Goal: Information Seeking & Learning: Learn about a topic

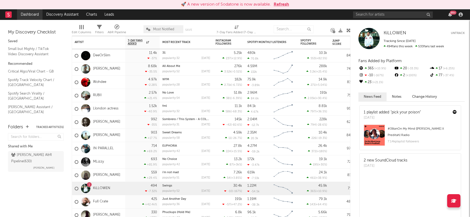
click at [26, 13] on link "Dashboard" at bounding box center [29, 14] width 25 height 11
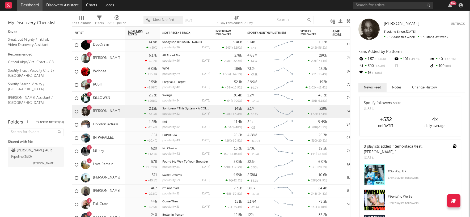
click at [62, 4] on link "Discovery Assistant" at bounding box center [62, 5] width 40 height 11
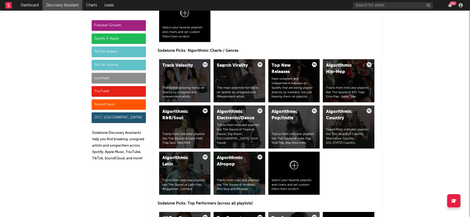
scroll to position [626, 0]
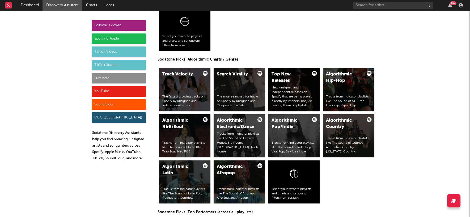
click at [121, 64] on div "TikTok Sounds" at bounding box center [119, 65] width 54 height 11
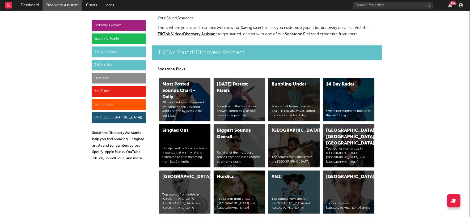
scroll to position [1848, 0]
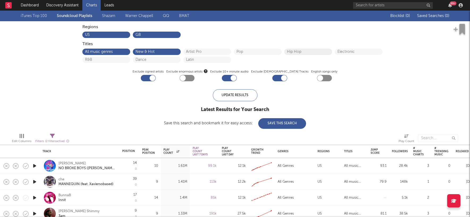
click at [307, 51] on button "Hip Hop" at bounding box center [308, 52] width 42 height 4
click at [108, 17] on link "Shazam" at bounding box center [108, 16] width 13 height 6
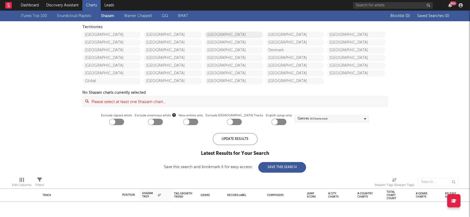
click at [237, 35] on link "[GEOGRAPHIC_DATA]" at bounding box center [233, 35] width 58 height 6
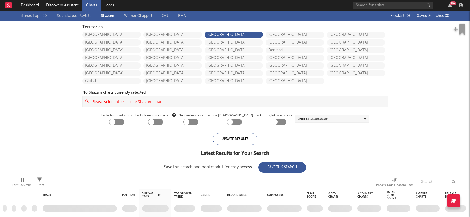
checkbox input "true"
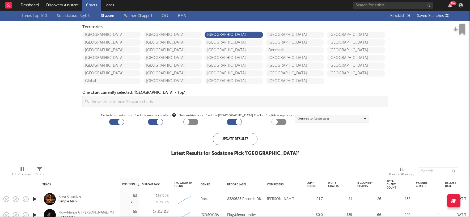
click at [43, 118] on div "iTunes Top 100 Soundcloud Playlists Shazam Warner Chappell QQ BMAT Blocklist ( …" at bounding box center [235, 86] width 470 height 151
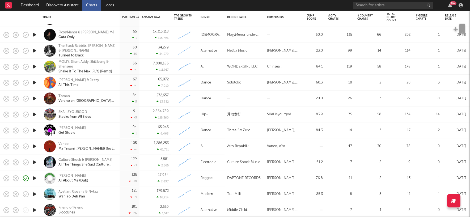
click at [153, 16] on div "Shazam Tags" at bounding box center [151, 16] width 19 height 3
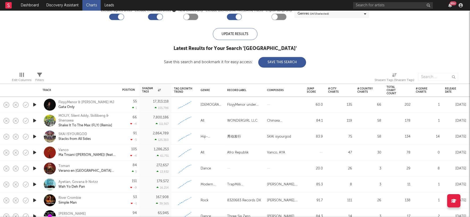
click at [34, 136] on icon "button" at bounding box center [35, 136] width 6 height 7
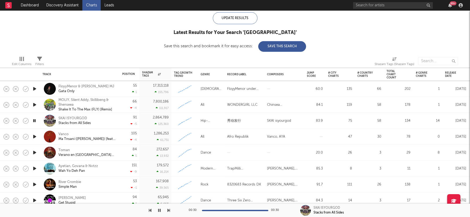
click at [35, 152] on icon "button" at bounding box center [35, 152] width 6 height 7
click at [35, 136] on icon "button" at bounding box center [35, 136] width 6 height 7
click at [34, 169] on icon "button" at bounding box center [35, 168] width 6 height 7
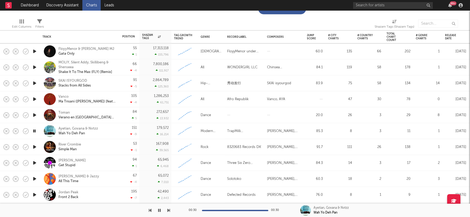
click at [34, 194] on icon "button" at bounding box center [35, 194] width 6 height 7
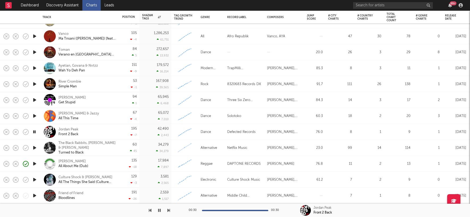
click at [35, 99] on icon "button" at bounding box center [35, 100] width 6 height 7
click at [237, 210] on div at bounding box center [235, 210] width 66 height 1
click at [33, 82] on icon "button" at bounding box center [35, 84] width 6 height 7
click at [33, 67] on icon "button" at bounding box center [35, 68] width 6 height 7
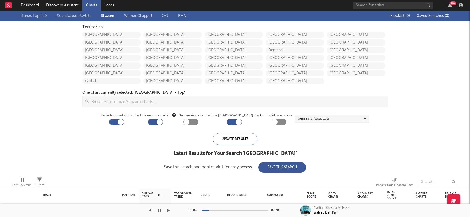
click at [148, 15] on link "Warner Chappell" at bounding box center [138, 16] width 28 height 6
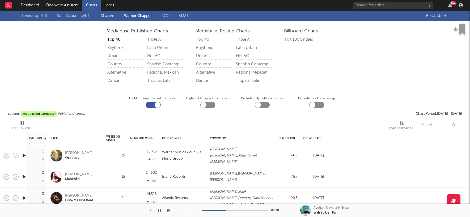
click at [185, 15] on link "BMAT" at bounding box center [183, 16] width 10 height 6
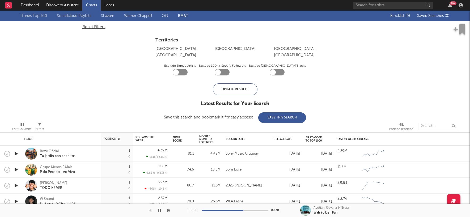
click at [35, 16] on link "iTunes Top 100" at bounding box center [34, 16] width 26 height 6
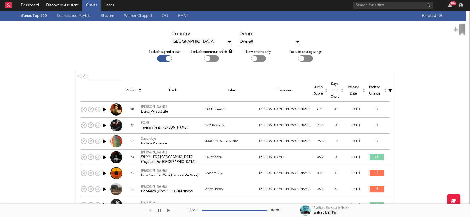
click at [69, 15] on link "Soundcloud Playlists" at bounding box center [74, 16] width 34 height 6
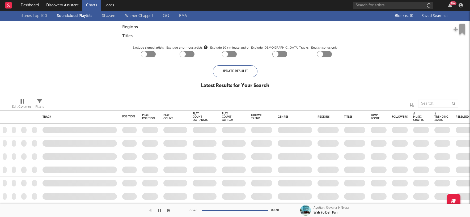
checkbox input "true"
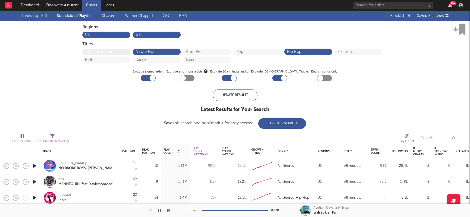
click at [101, 51] on button "All music genres" at bounding box center [106, 52] width 42 height 4
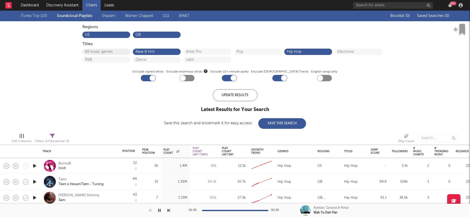
click at [98, 50] on button "All music genres" at bounding box center [106, 52] width 42 height 4
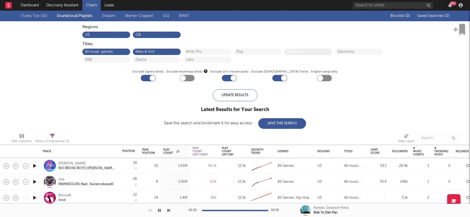
click at [309, 51] on button "Hip Hop" at bounding box center [308, 52] width 42 height 4
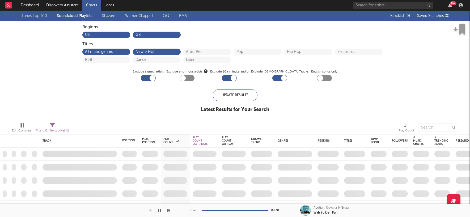
click at [325, 36] on div "US GB" at bounding box center [234, 34] width 305 height 8
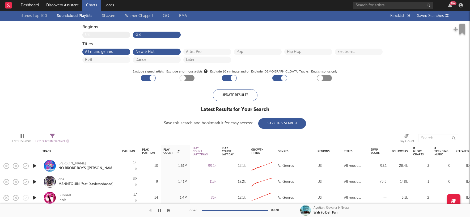
click at [95, 33] on button "US" at bounding box center [106, 35] width 42 height 4
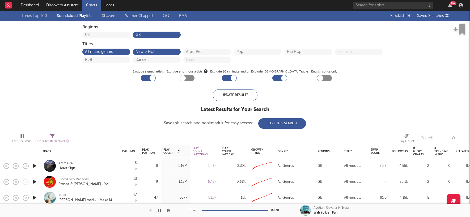
click at [43, 91] on div "iTunes Top 100 Soundcloud Playlists Shazam Warner Chappell QQ BMAT Blocklist ( …" at bounding box center [235, 70] width 470 height 118
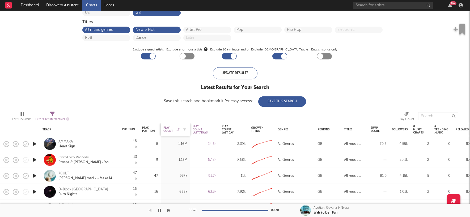
click at [169, 129] on div "Play Count" at bounding box center [171, 129] width 16 height 6
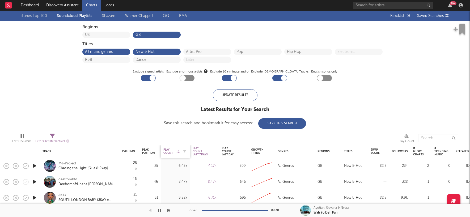
click at [168, 153] on div "Play Count" at bounding box center [171, 151] width 16 height 6
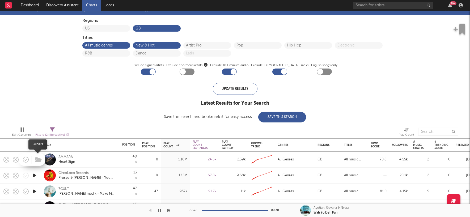
click at [33, 159] on span at bounding box center [38, 159] width 10 height 9
click at [33, 159] on icon "button" at bounding box center [35, 159] width 6 height 7
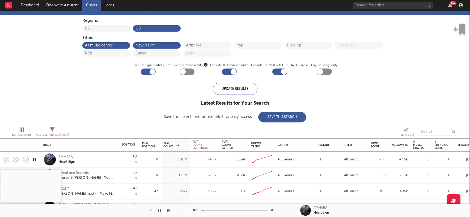
click at [212, 210] on div at bounding box center [235, 210] width 66 height 1
click at [231, 210] on div at bounding box center [235, 210] width 66 height 1
click at [246, 210] on div at bounding box center [235, 210] width 66 height 1
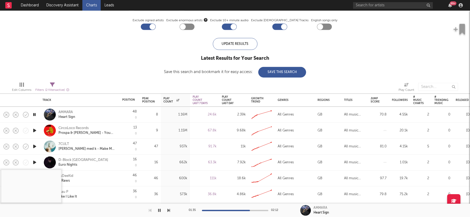
click at [33, 147] on icon "button" at bounding box center [35, 146] width 6 height 7
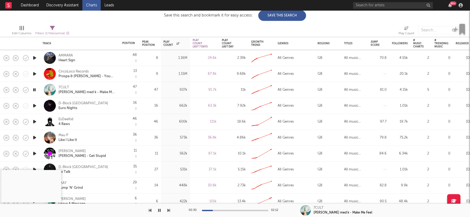
click at [35, 154] on icon "button" at bounding box center [35, 153] width 6 height 7
click at [35, 137] on icon "button" at bounding box center [35, 137] width 6 height 7
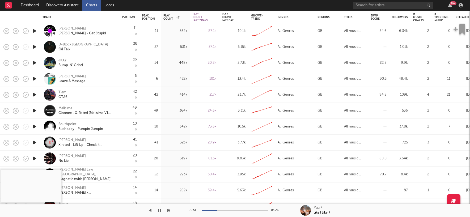
click at [35, 126] on icon "button" at bounding box center [35, 126] width 6 height 7
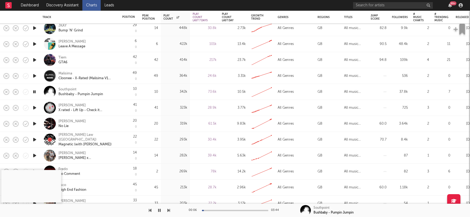
click at [35, 109] on icon "button" at bounding box center [35, 107] width 6 height 7
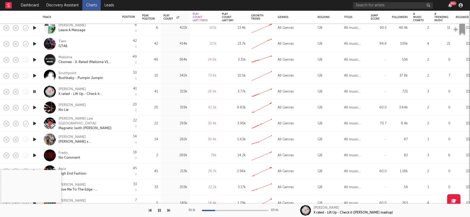
click at [215, 210] on div at bounding box center [235, 210] width 66 height 1
click at [230, 211] on div at bounding box center [235, 210] width 66 height 1
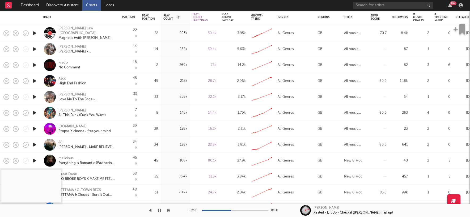
click at [34, 160] on icon "button" at bounding box center [35, 160] width 6 height 7
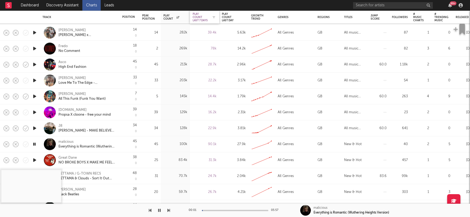
click at [201, 16] on div "Play Count Last 7 Days" at bounding box center [200, 17] width 16 height 10
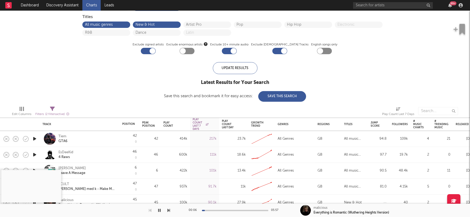
click at [34, 138] on icon "button" at bounding box center [35, 138] width 6 height 7
click at [222, 209] on div "00:01 02:21" at bounding box center [235, 210] width 93 height 13
click at [224, 211] on div at bounding box center [235, 210] width 66 height 1
click at [35, 154] on icon "button" at bounding box center [35, 154] width 6 height 7
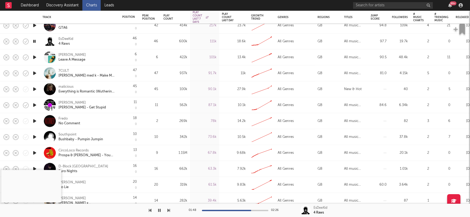
click at [35, 137] on icon "button" at bounding box center [35, 137] width 6 height 7
click at [222, 210] on div at bounding box center [235, 210] width 66 height 1
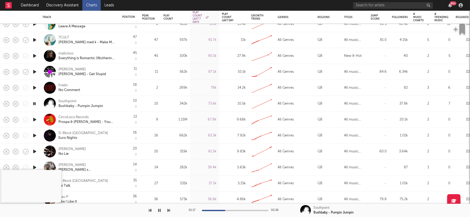
click at [33, 151] on icon "button" at bounding box center [35, 151] width 6 height 7
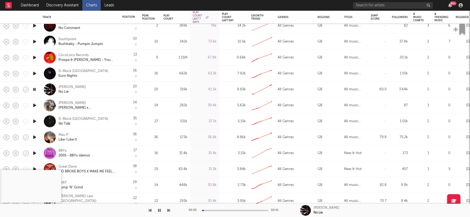
click at [34, 105] on icon "button" at bounding box center [35, 105] width 6 height 7
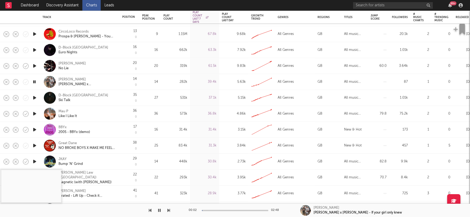
click at [35, 144] on icon "button" at bounding box center [35, 145] width 6 height 7
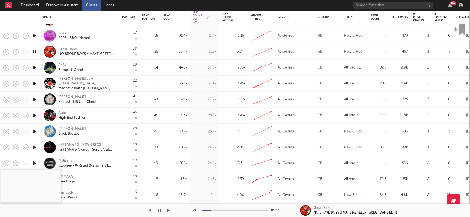
click at [221, 209] on div "00:21 04:47" at bounding box center [235, 210] width 93 height 13
click at [221, 210] on div at bounding box center [235, 210] width 66 height 1
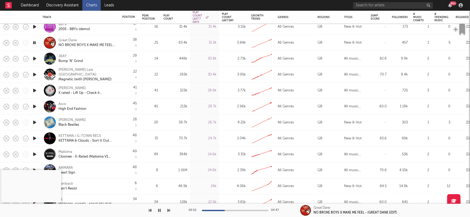
click at [35, 123] on icon "button" at bounding box center [35, 122] width 6 height 7
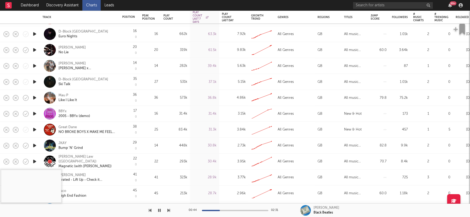
click at [34, 113] on icon "button" at bounding box center [35, 113] width 6 height 7
click at [223, 210] on div at bounding box center [235, 210] width 66 height 1
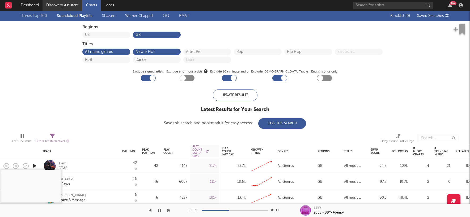
click at [67, 6] on link "Discovery Assistant" at bounding box center [62, 5] width 40 height 11
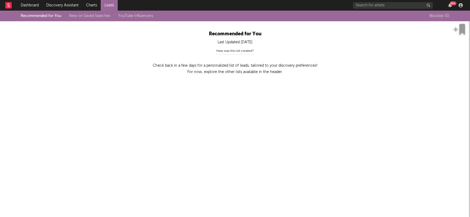
click at [47, 17] on div "Recommended for You New on Saved Searches YouTube Influencers" at bounding box center [91, 16] width 140 height 6
click at [241, 51] on div "How was this list created?" at bounding box center [234, 51] width 37 height 7
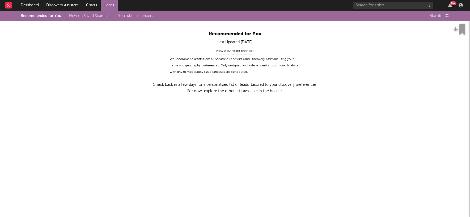
click at [241, 51] on div "How was this list created?" at bounding box center [234, 51] width 37 height 7
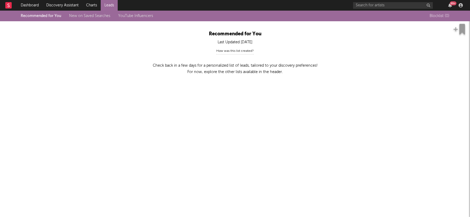
click at [235, 66] on p "Check back in a few days for a personalized list of leads, tailored to your dis…" at bounding box center [235, 68] width 222 height 13
drag, startPoint x: 236, startPoint y: 68, endPoint x: 162, endPoint y: 44, distance: 77.9
click at [236, 68] on p "Check back in a few days for a personalized list of leads, tailored to your dis…" at bounding box center [235, 68] width 222 height 13
click at [91, 16] on link "New on Saved Searches" at bounding box center [89, 16] width 41 height 4
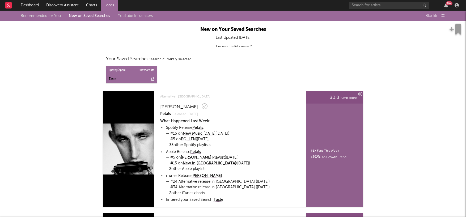
scroll to position [5, 0]
click at [190, 138] on link "POLLEN" at bounding box center [188, 139] width 15 height 6
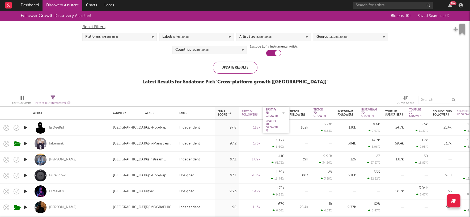
click at [273, 113] on div "Spotify 7D Growth" at bounding box center [271, 113] width 12 height 10
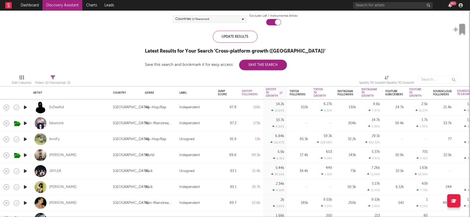
click at [25, 140] on icon "button" at bounding box center [26, 139] width 6 height 7
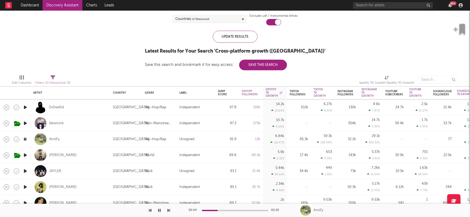
click at [217, 210] on div at bounding box center [235, 210] width 66 height 1
click at [237, 210] on div at bounding box center [235, 210] width 66 height 1
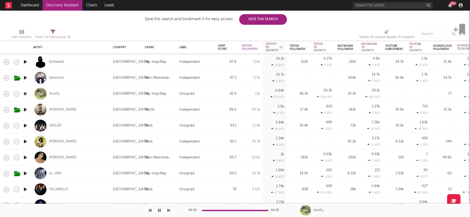
click at [25, 173] on icon "button" at bounding box center [26, 173] width 6 height 7
click at [225, 210] on div at bounding box center [235, 210] width 66 height 1
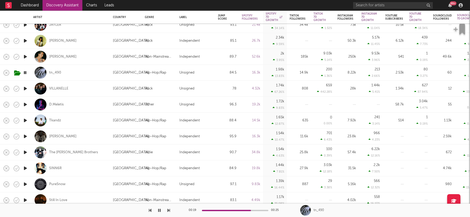
click at [26, 168] on icon "button" at bounding box center [26, 168] width 6 height 7
click at [219, 210] on div at bounding box center [235, 210] width 66 height 1
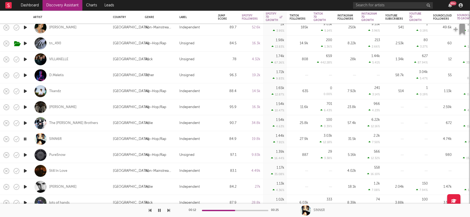
click at [25, 155] on icon "button" at bounding box center [26, 155] width 6 height 7
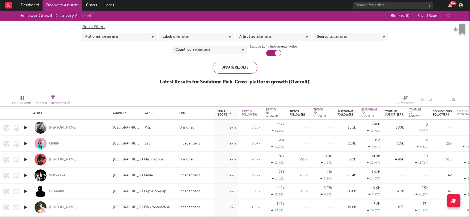
click at [242, 50] on icon at bounding box center [243, 49] width 2 height 3
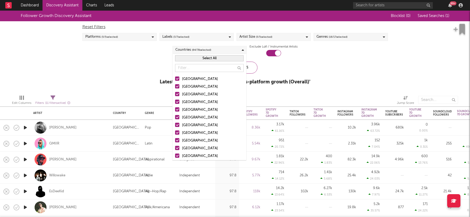
click at [215, 58] on button "Select All" at bounding box center [209, 58] width 68 height 6
click at [215, 58] on button "Deselect All" at bounding box center [209, 58] width 68 height 6
click at [176, 102] on div at bounding box center [177, 102] width 4 height 4
click at [175, 102] on input "[GEOGRAPHIC_DATA]" at bounding box center [175, 102] width 0 height 6
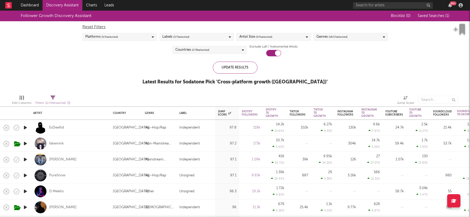
click at [330, 69] on div "Follower Growth Discovery Assistant Blocklist ( 0 ) Saved Searches ( 1 ) Reset …" at bounding box center [235, 51] width 470 height 80
click at [273, 110] on div "Spotify 7D Growth" at bounding box center [271, 113] width 12 height 10
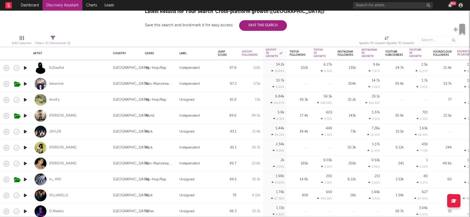
click at [25, 147] on icon "button" at bounding box center [26, 147] width 6 height 7
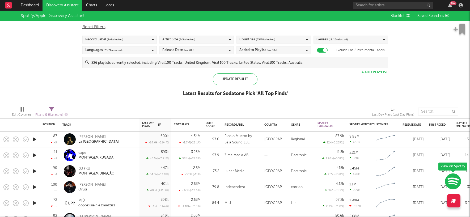
click at [307, 40] on icon at bounding box center [307, 39] width 2 height 3
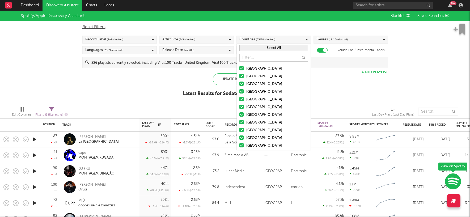
click at [272, 46] on button "Select All" at bounding box center [273, 48] width 68 height 6
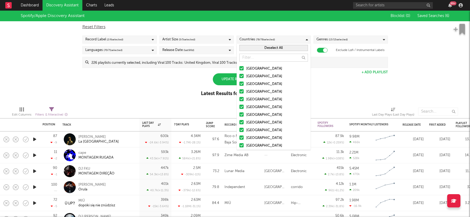
click at [272, 48] on button "Deselect All" at bounding box center [273, 48] width 68 height 6
click at [241, 92] on div at bounding box center [241, 91] width 4 height 4
click at [239, 92] on input "[GEOGRAPHIC_DATA]" at bounding box center [239, 92] width 0 height 6
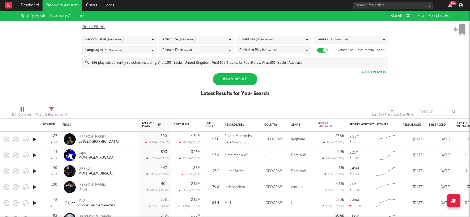
click at [348, 83] on div "Spotify/Apple Discovery Assistant Blocklist ( 0 ) Saved Searches ( 6 ) Reset Fi…" at bounding box center [235, 57] width 470 height 92
click at [244, 79] on div "Update Results" at bounding box center [235, 79] width 45 height 12
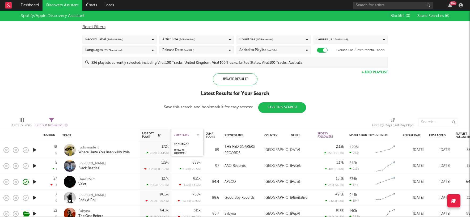
click at [187, 136] on div "7 Day Plays" at bounding box center [183, 135] width 19 height 3
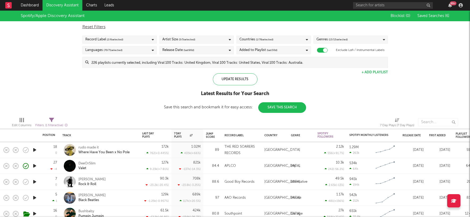
click at [34, 149] on icon "button" at bounding box center [35, 150] width 6 height 7
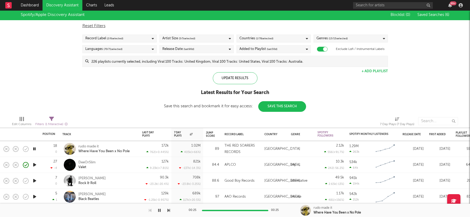
click at [35, 180] on icon "button" at bounding box center [35, 180] width 6 height 7
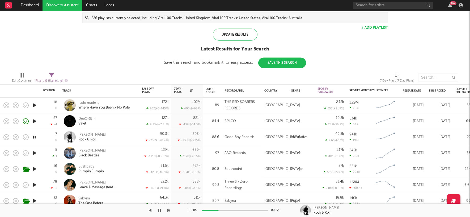
click at [34, 168] on icon "button" at bounding box center [35, 169] width 6 height 7
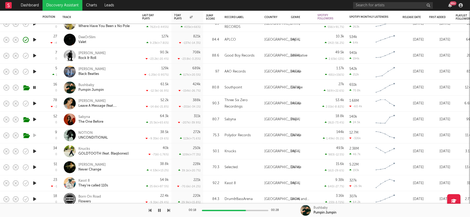
click at [34, 182] on icon "button" at bounding box center [35, 183] width 6 height 7
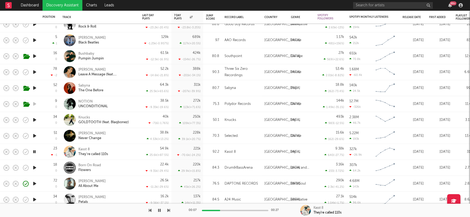
click at [35, 167] on icon "button" at bounding box center [35, 167] width 6 height 7
click at [222, 210] on div at bounding box center [235, 210] width 66 height 1
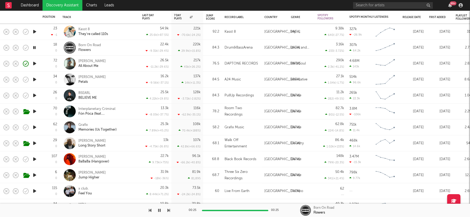
click at [34, 190] on icon "button" at bounding box center [35, 191] width 6 height 7
click at [234, 210] on div at bounding box center [235, 210] width 66 height 1
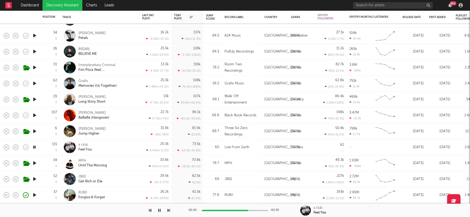
click at [34, 179] on icon "button" at bounding box center [35, 179] width 6 height 7
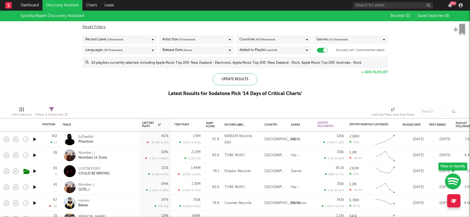
click at [292, 39] on div "Countries ( 65 / 78 selected)" at bounding box center [273, 40] width 74 height 8
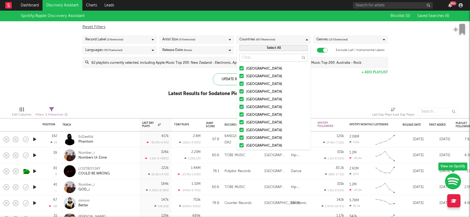
click at [268, 48] on button "Select All" at bounding box center [273, 48] width 68 height 6
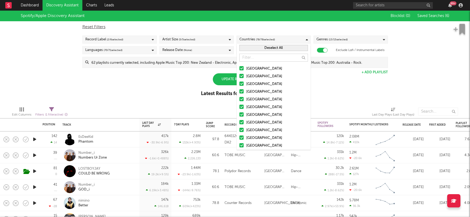
click at [262, 49] on button "Deselect All" at bounding box center [273, 48] width 68 height 6
click at [242, 91] on div at bounding box center [241, 91] width 4 height 4
click at [239, 91] on input "United Kingdom" at bounding box center [239, 92] width 0 height 6
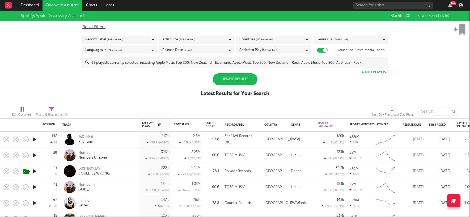
drag, startPoint x: 123, startPoint y: 96, endPoint x: 138, endPoint y: 95, distance: 14.9
click at [123, 96] on div "Spotify/Apple Discovery Assistant Blocklist ( 0 ) Saved Searches ( 6 ) Reset Fi…" at bounding box center [235, 57] width 470 height 92
click at [237, 81] on div "Update Results" at bounding box center [235, 79] width 45 height 12
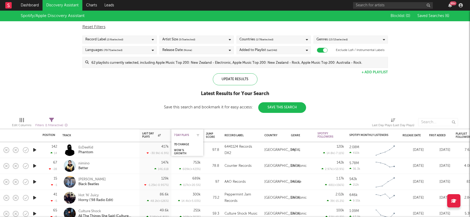
click at [186, 134] on div "7 Day Plays" at bounding box center [183, 135] width 19 height 3
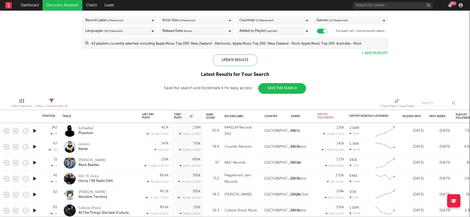
click at [35, 163] on icon "button" at bounding box center [35, 162] width 6 height 7
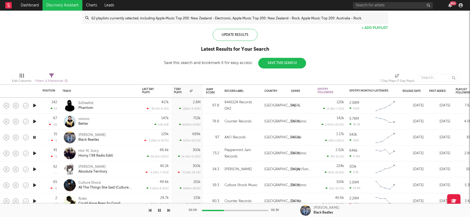
click at [33, 153] on icon "button" at bounding box center [35, 153] width 6 height 7
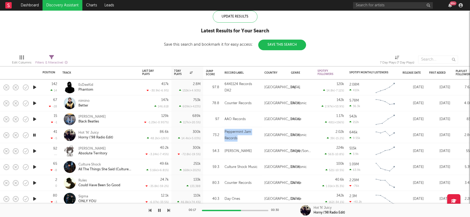
drag, startPoint x: 239, startPoint y: 138, endPoint x: 224, endPoint y: 128, distance: 18.3
click at [224, 128] on div "Peppermint Jam Records" at bounding box center [242, 135] width 40 height 16
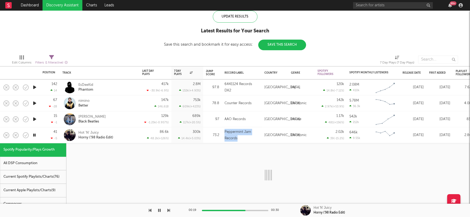
copy div "Peppermint Jam Records"
select select "6m"
select select "1w"
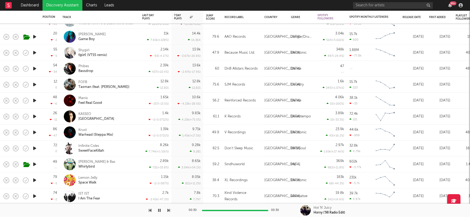
click at [32, 148] on icon "button" at bounding box center [35, 148] width 6 height 7
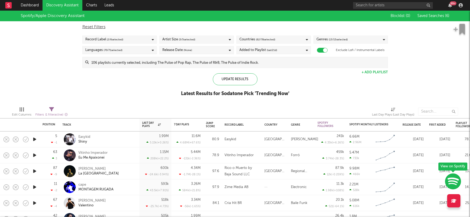
click at [307, 38] on icon at bounding box center [307, 39] width 2 height 3
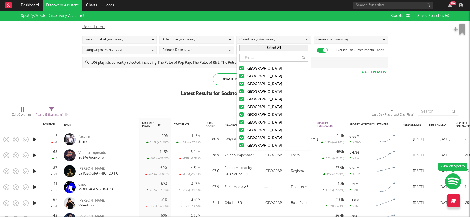
click at [264, 47] on button "Select All" at bounding box center [273, 48] width 68 height 6
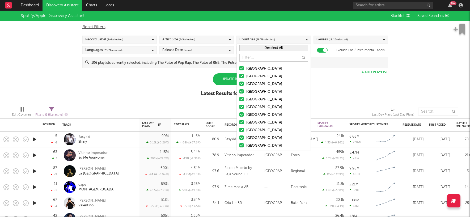
click at [265, 47] on button "Deselect All" at bounding box center [273, 48] width 68 height 6
click at [242, 91] on div at bounding box center [241, 91] width 4 height 4
click at [239, 91] on input "[GEOGRAPHIC_DATA]" at bounding box center [239, 92] width 0 height 6
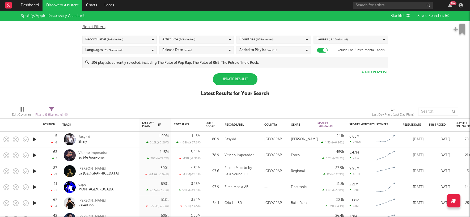
click at [338, 81] on div "Spotify/Apple Discovery Assistant Blocklist ( 0 ) Saved Searches ( 6 ) Reset Fi…" at bounding box center [235, 57] width 470 height 92
click at [239, 80] on div "Update Results" at bounding box center [235, 79] width 45 height 12
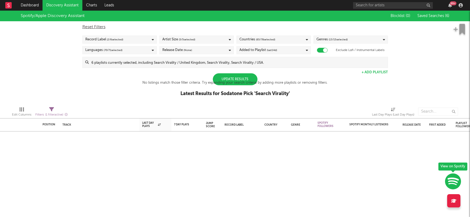
click at [237, 77] on div "Update Results" at bounding box center [235, 79] width 45 height 12
click at [239, 80] on div "No listings match those filter criteria. Try expanding your search criteria by …" at bounding box center [234, 83] width 185 height 6
click at [307, 51] on icon at bounding box center [307, 50] width 2 height 3
click at [100, 88] on div "Spotify/Apple Discovery Assistant Blocklist ( 0 ) Saved Searches ( 6 ) Reset Fi…" at bounding box center [235, 57] width 470 height 92
click at [379, 71] on button "+ Add Playlist" at bounding box center [374, 72] width 26 height 3
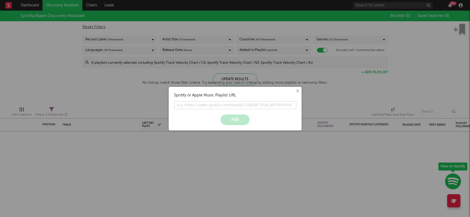
click at [297, 91] on button "×" at bounding box center [297, 91] width 6 height 6
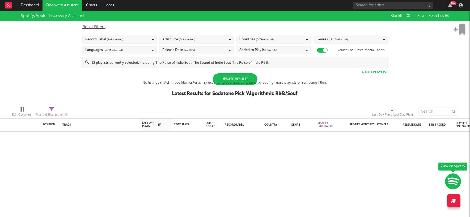
click at [245, 78] on div "Update Results" at bounding box center [235, 79] width 45 height 12
click at [239, 78] on div "Update Results" at bounding box center [235, 79] width 45 height 12
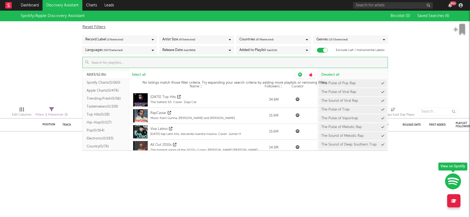
click at [144, 63] on input at bounding box center [238, 62] width 299 height 11
click at [139, 75] on span "Select all" at bounding box center [139, 74] width 14 height 3
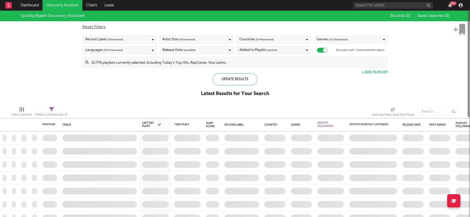
click at [32, 159] on div "Position Position Change Track Last Day Plays 1D Change DoD % Growth 7 Day Play…" at bounding box center [235, 114] width 470 height 206
click at [235, 80] on div "Update Results" at bounding box center [235, 79] width 45 height 12
click at [235, 79] on div "Update Results" at bounding box center [235, 79] width 45 height 12
click at [306, 39] on icon at bounding box center [307, 39] width 2 height 3
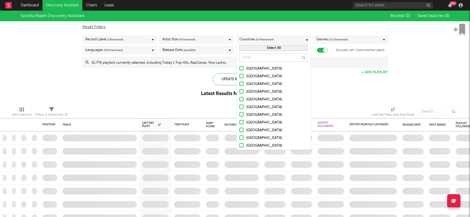
drag, startPoint x: 254, startPoint y: 92, endPoint x: 252, endPoint y: 90, distance: 2.7
click at [254, 92] on div "[GEOGRAPHIC_DATA]" at bounding box center [277, 92] width 62 height 6
click at [239, 92] on input "[GEOGRAPHIC_DATA]" at bounding box center [239, 92] width 0 height 6
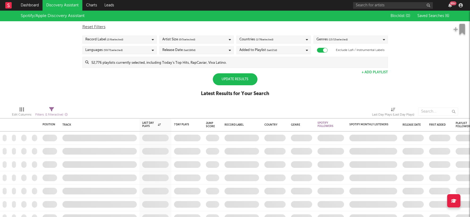
click at [177, 84] on div "Spotify/Apple Discovery Assistant Blocklist ( 0 ) Saved Searches ( 6 ) Reset Fi…" at bounding box center [235, 57] width 470 height 92
click at [239, 79] on div "Update Results" at bounding box center [235, 79] width 45 height 12
click at [240, 79] on div "Update Results" at bounding box center [235, 79] width 45 height 12
click at [292, 80] on div "Spotify/Apple Discovery Assistant Blocklist ( 0 ) Saved Searches ( 6 ) Reset Fi…" at bounding box center [235, 57] width 470 height 92
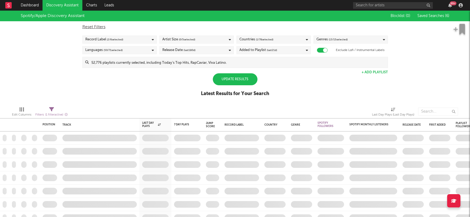
click at [237, 82] on div "Update Results" at bounding box center [235, 79] width 45 height 12
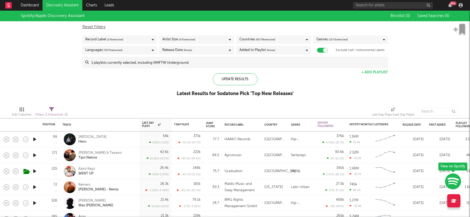
click at [306, 40] on icon at bounding box center [307, 39] width 2 height 3
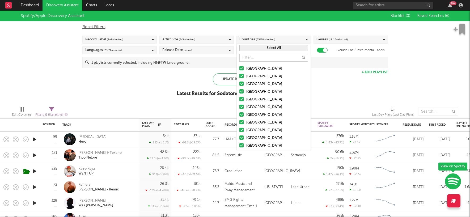
click at [272, 48] on button "Select All" at bounding box center [273, 48] width 68 height 6
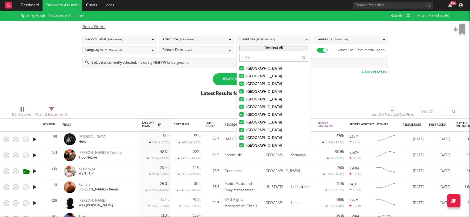
click at [275, 48] on button "Deselect All" at bounding box center [273, 48] width 68 height 6
drag, startPoint x: 242, startPoint y: 91, endPoint x: 260, endPoint y: 89, distance: 17.6
click at [242, 91] on div at bounding box center [241, 91] width 4 height 4
click at [239, 91] on input "United Kingdom" at bounding box center [239, 92] width 0 height 6
click at [345, 81] on div "Spotify/Apple Discovery Assistant Blocklist ( 0 ) Saved Searches ( 6 ) Reset Fi…" at bounding box center [235, 57] width 470 height 92
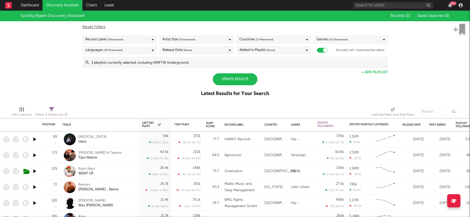
click at [238, 76] on div "Update Results" at bounding box center [235, 79] width 45 height 12
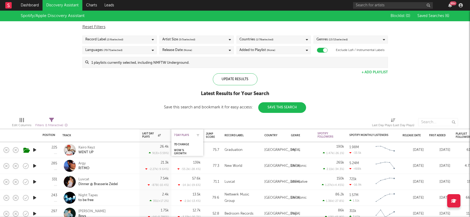
click at [185, 134] on div "7 Day Plays" at bounding box center [183, 135] width 19 height 3
click at [34, 166] on span at bounding box center [38, 165] width 10 height 9
click at [34, 165] on icon "button" at bounding box center [35, 165] width 6 height 7
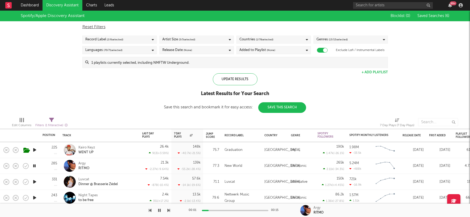
click at [231, 211] on div "00:01 00:15" at bounding box center [235, 210] width 93 height 13
click at [231, 210] on div at bounding box center [235, 210] width 66 height 1
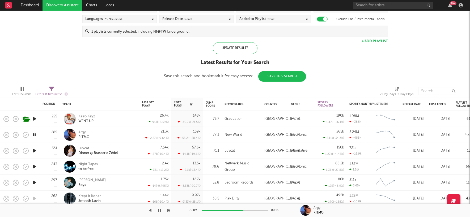
click at [35, 166] on icon "button" at bounding box center [35, 166] width 6 height 7
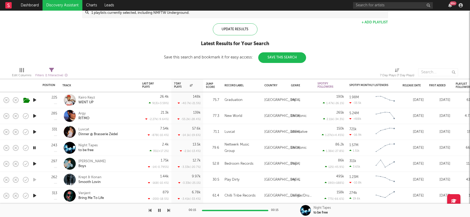
click at [33, 162] on icon "button" at bounding box center [35, 163] width 6 height 7
click at [34, 196] on icon "button" at bounding box center [35, 195] width 6 height 7
drag, startPoint x: 122, startPoint y: 67, endPoint x: 125, endPoint y: 74, distance: 7.8
click at [122, 67] on div at bounding box center [146, 72] width 148 height 13
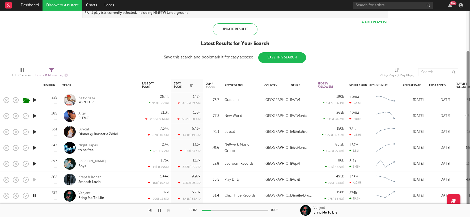
click at [466, 51] on div at bounding box center [467, 154] width 3 height 206
drag, startPoint x: 468, startPoint y: 58, endPoint x: 345, endPoint y: 40, distance: 124.2
click at [466, 90] on div at bounding box center [467, 134] width 3 height 166
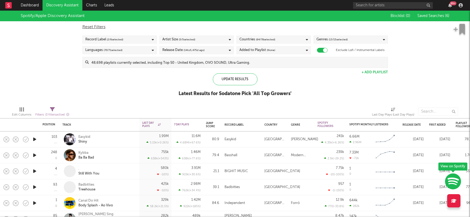
click at [308, 40] on div "Countries ( 64 / 78 selected)" at bounding box center [273, 40] width 74 height 8
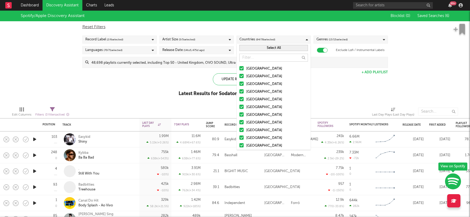
click at [270, 47] on button "Select All" at bounding box center [273, 48] width 68 height 6
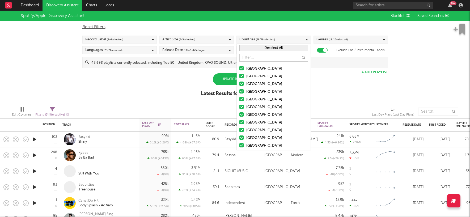
click at [262, 47] on button "Deselect All" at bounding box center [273, 48] width 68 height 6
click at [242, 91] on div at bounding box center [241, 91] width 4 height 4
click at [239, 91] on input "[GEOGRAPHIC_DATA]" at bounding box center [239, 92] width 0 height 6
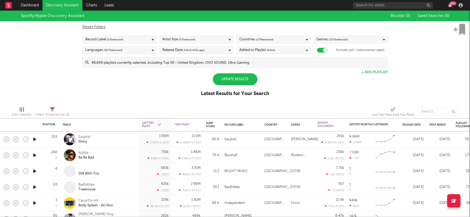
click at [353, 80] on div "Spotify/Apple Discovery Assistant Blocklist ( 0 ) Saved Searches ( 6 ) Reset Fi…" at bounding box center [235, 57] width 470 height 92
click at [238, 78] on div "Update Results" at bounding box center [235, 79] width 45 height 12
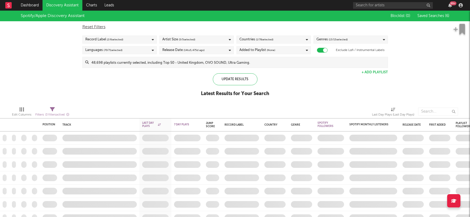
click at [142, 78] on div "Spotify/Apple Discovery Assistant Blocklist ( 0 ) Saved Searches ( 6 ) Reset Fi…" at bounding box center [235, 57] width 470 height 92
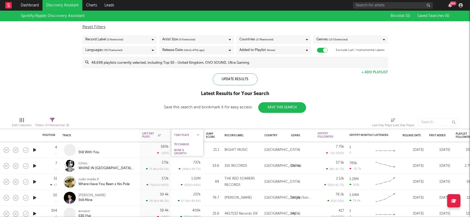
click at [186, 135] on div "7 Day Plays" at bounding box center [183, 135] width 19 height 3
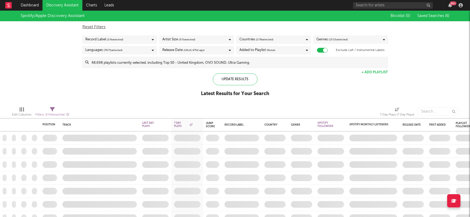
click at [151, 85] on div "Spotify/Apple Discovery Assistant Blocklist ( 0 ) Saved Searches ( 6 ) Reset Fi…" at bounding box center [235, 57] width 470 height 92
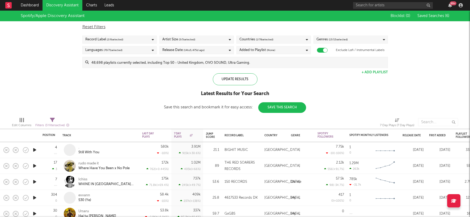
click at [33, 150] on icon "button" at bounding box center [35, 150] width 6 height 7
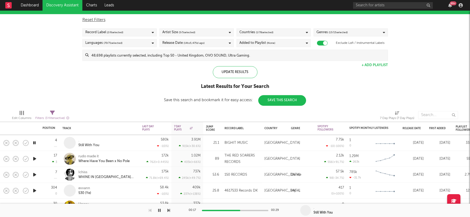
click at [34, 191] on icon "button" at bounding box center [35, 190] width 6 height 7
click at [231, 210] on div at bounding box center [235, 210] width 66 height 1
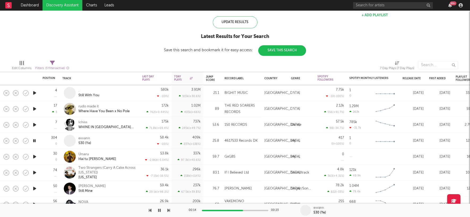
click at [33, 156] on icon "button" at bounding box center [35, 156] width 6 height 7
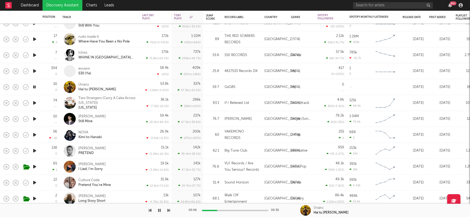
click at [35, 182] on icon "button" at bounding box center [35, 182] width 6 height 7
click at [225, 211] on div at bounding box center [235, 210] width 66 height 1
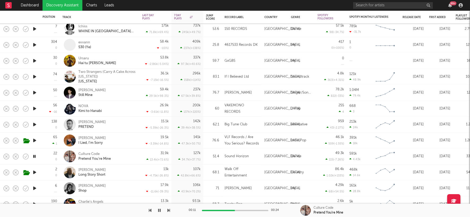
click at [35, 189] on icon "button" at bounding box center [35, 188] width 6 height 7
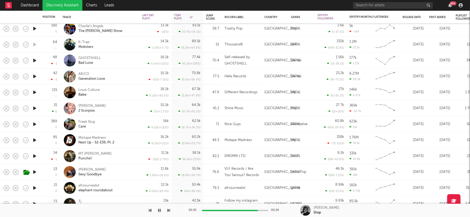
click at [35, 188] on icon "button" at bounding box center [35, 188] width 6 height 7
click at [223, 210] on div at bounding box center [235, 210] width 66 height 1
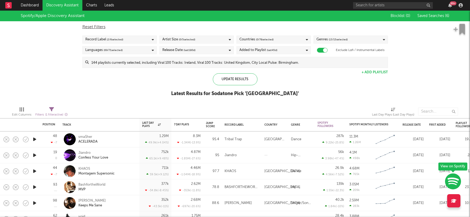
click at [265, 38] on span "( 0 / 78 selected)" at bounding box center [265, 39] width 18 height 6
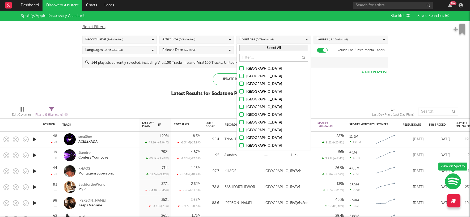
click at [241, 91] on div at bounding box center [241, 91] width 4 height 4
click at [239, 91] on input "[GEOGRAPHIC_DATA]" at bounding box center [239, 92] width 0 height 6
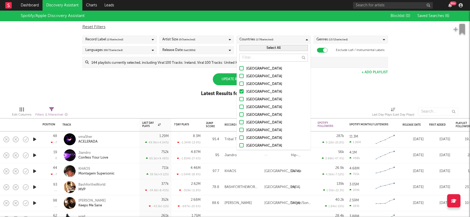
click at [101, 88] on div "Spotify/Apple Discovery Assistant Blocklist ( 0 ) Saved Searches ( 6 ) Reset Fi…" at bounding box center [235, 57] width 470 height 92
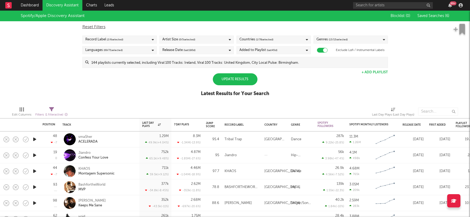
click at [239, 82] on div "Update Results" at bounding box center [235, 79] width 45 height 12
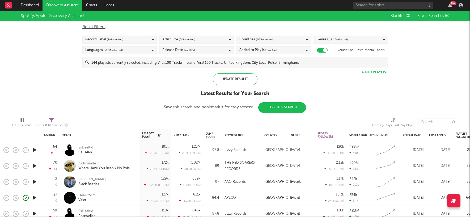
click at [149, 95] on div "Spotify/Apple Discovery Assistant Blocklist ( 0 ) Saved Searches ( 6 ) Reset Fi…" at bounding box center [235, 62] width 470 height 102
click at [185, 134] on div "7 Day Plays" at bounding box center [183, 135] width 19 height 3
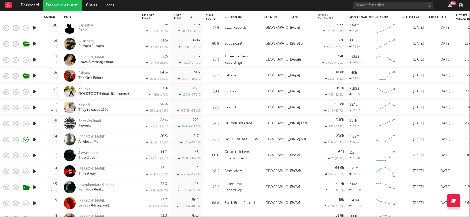
click at [33, 156] on icon "button" at bounding box center [35, 155] width 6 height 7
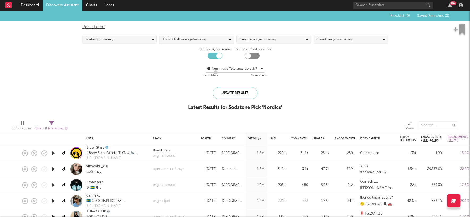
click at [383, 40] on icon at bounding box center [384, 39] width 2 height 3
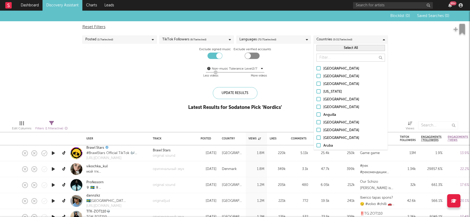
click at [349, 46] on button "Select All" at bounding box center [350, 48] width 68 height 6
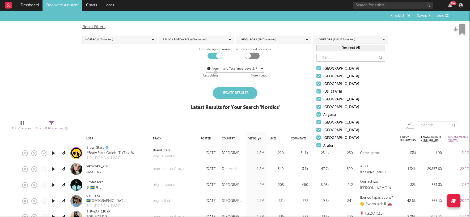
click at [349, 48] on button "Deselect All" at bounding box center [350, 48] width 68 height 6
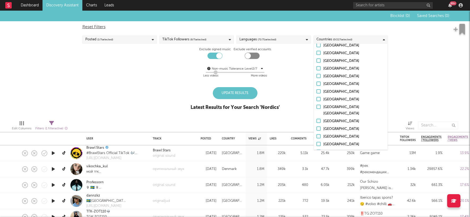
scroll to position [1632, 0]
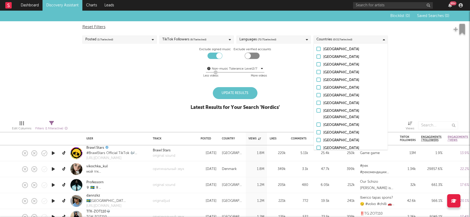
click at [318, 93] on div at bounding box center [318, 95] width 4 height 4
click at [316, 92] on input "United Kingdom" at bounding box center [316, 95] width 0 height 6
click at [318, 101] on div at bounding box center [318, 103] width 4 height 4
click at [316, 100] on input "United States" at bounding box center [316, 103] width 0 height 6
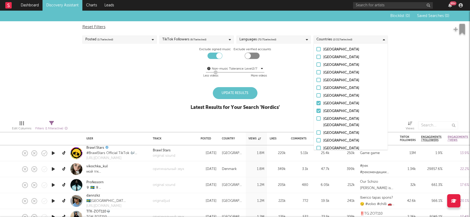
click at [239, 94] on div "Update Results" at bounding box center [235, 93] width 45 height 12
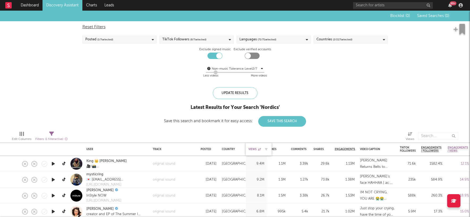
click at [252, 148] on div "Views" at bounding box center [254, 149] width 12 height 3
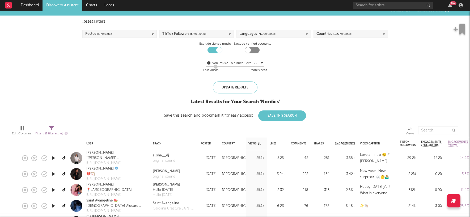
click at [53, 157] on icon "button" at bounding box center [53, 158] width 6 height 7
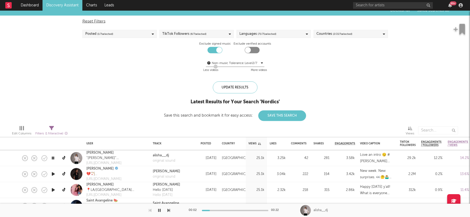
click at [225, 210] on div at bounding box center [235, 210] width 66 height 1
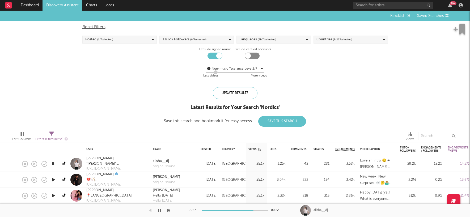
click at [353, 41] on div "Countries ( 2 / 227 selected)" at bounding box center [350, 40] width 74 height 8
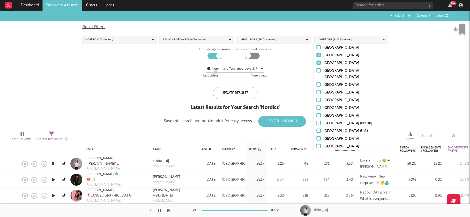
scroll to position [1667, 0]
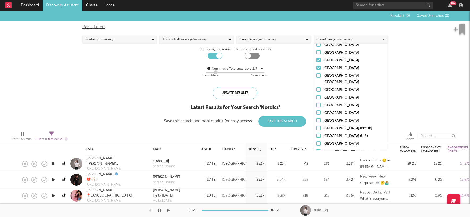
click at [318, 66] on div at bounding box center [318, 68] width 4 height 4
click at [316, 65] on input "United States" at bounding box center [316, 68] width 0 height 6
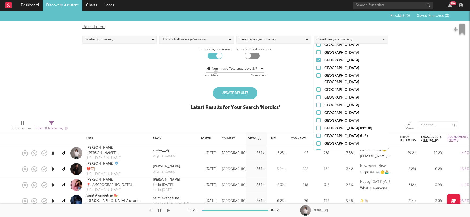
click at [230, 89] on div "Update Results" at bounding box center [235, 93] width 45 height 12
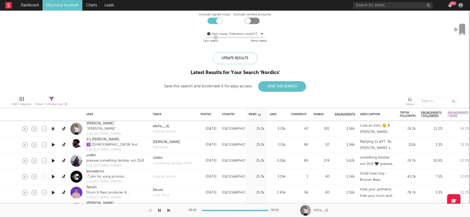
click at [254, 114] on div "Views" at bounding box center [254, 114] width 12 height 3
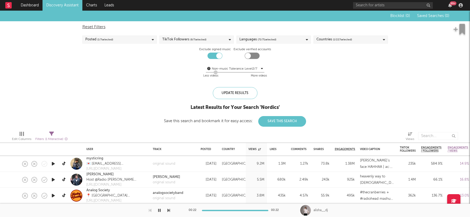
click at [54, 162] on icon "button" at bounding box center [53, 163] width 6 height 7
click at [228, 210] on div at bounding box center [235, 210] width 66 height 1
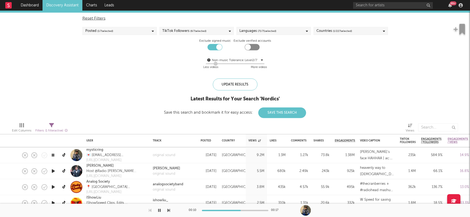
click at [53, 171] on icon "button" at bounding box center [53, 171] width 6 height 7
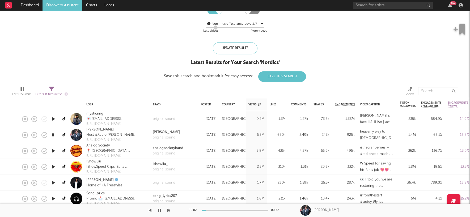
click at [53, 182] on icon "button" at bounding box center [53, 182] width 6 height 7
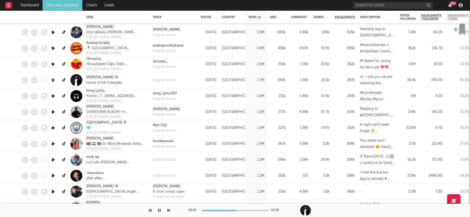
click at [53, 175] on icon "button" at bounding box center [53, 175] width 6 height 7
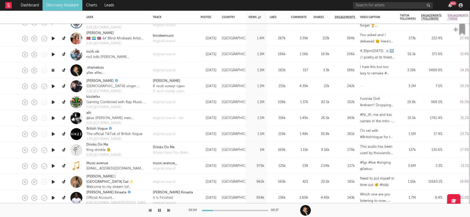
click at [53, 149] on icon "button" at bounding box center [53, 150] width 6 height 7
click at [237, 210] on div at bounding box center [235, 210] width 66 height 1
click at [251, 210] on div at bounding box center [235, 210] width 66 height 1
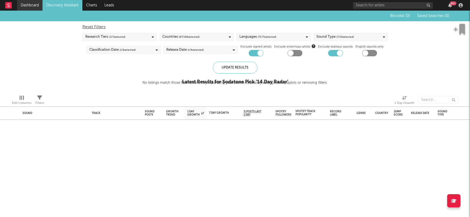
click at [27, 5] on link "Dashboard" at bounding box center [29, 5] width 25 height 11
